Goal: Task Accomplishment & Management: Manage account settings

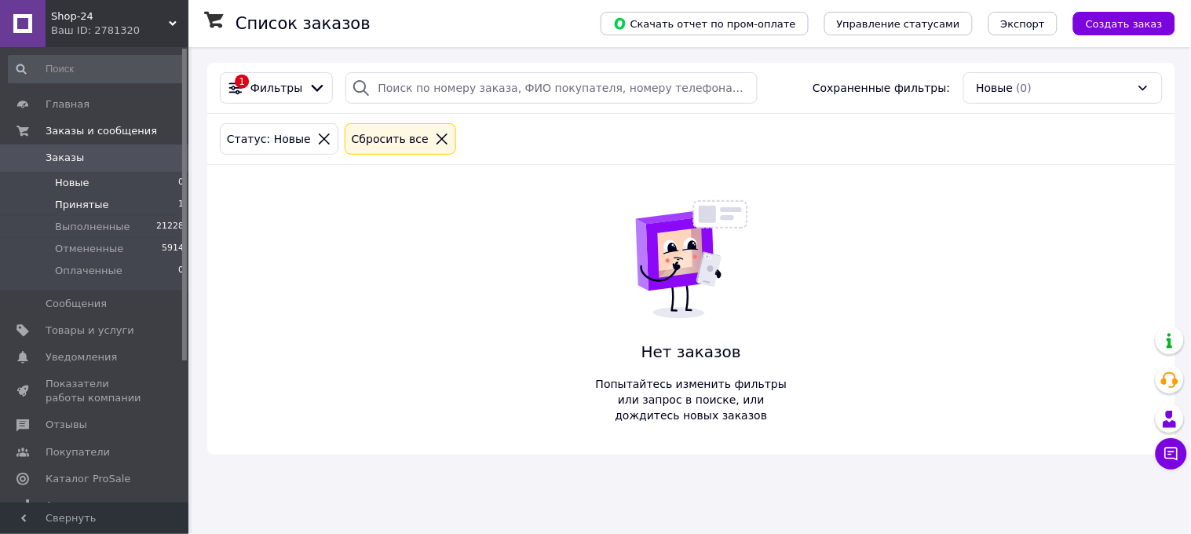
click at [95, 206] on span "Принятые" at bounding box center [82, 205] width 54 height 14
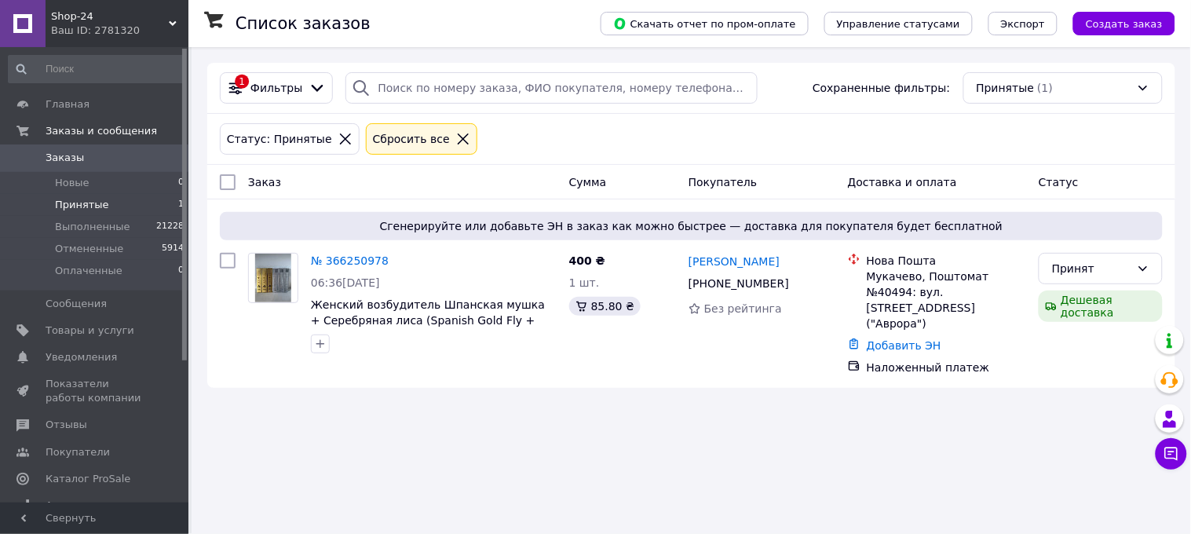
click at [347, 445] on div "Список заказов Скачать отчет по пром-оплате Управление статусами Экспорт Создат…" at bounding box center [692, 267] width 1000 height 534
click at [792, 287] on icon at bounding box center [798, 283] width 13 height 13
click at [696, 263] on link "[PERSON_NAME]" at bounding box center [734, 262] width 91 height 16
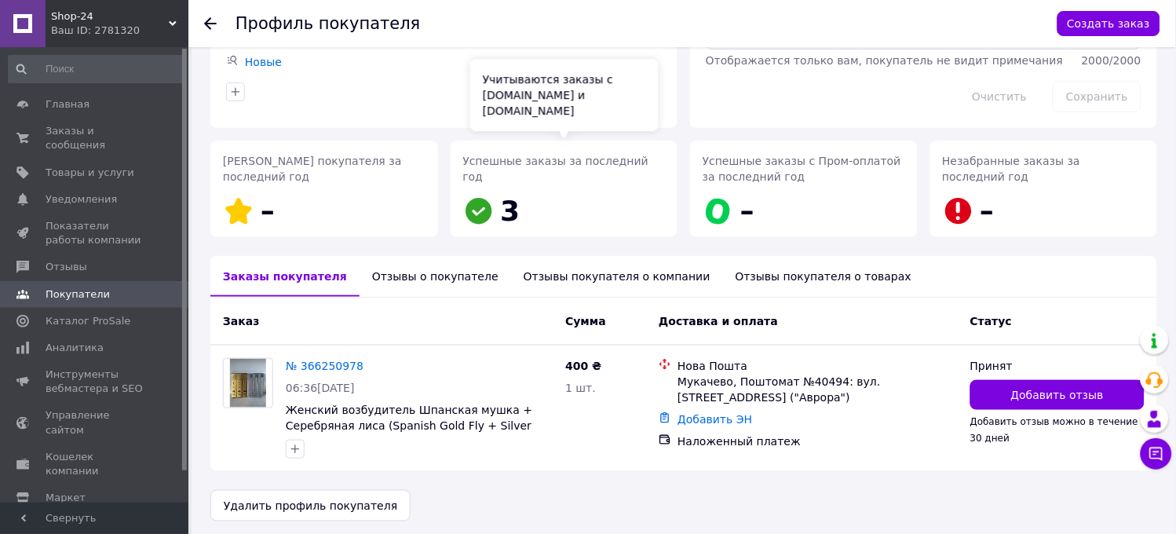
scroll to position [152, 0]
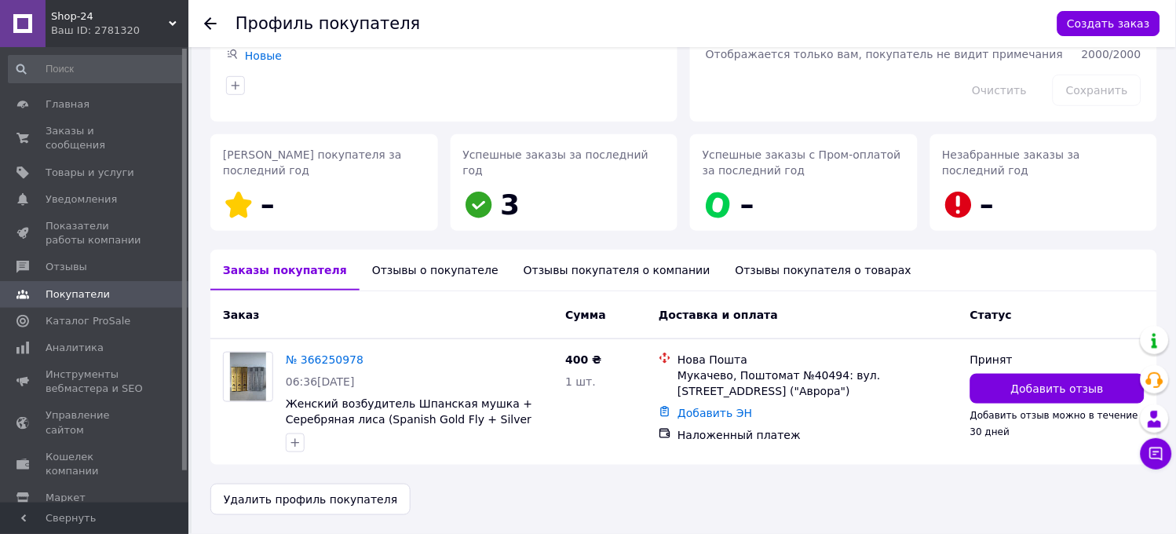
click at [210, 20] on icon at bounding box center [210, 23] width 13 height 13
